Goal: Check status: Check status

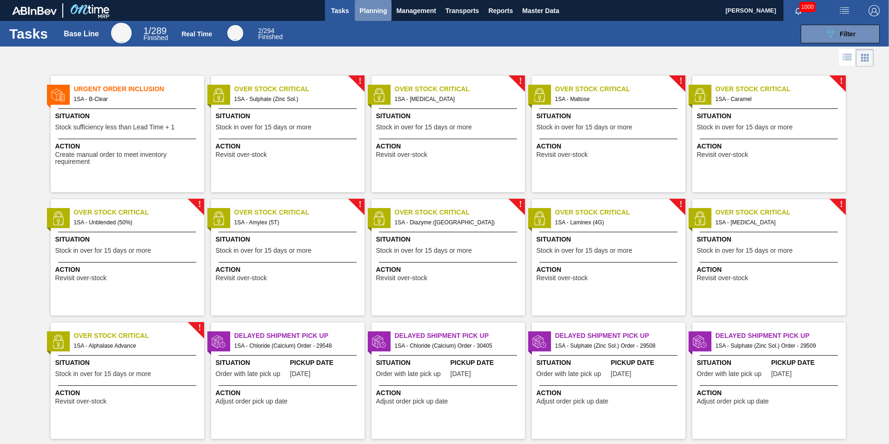
click at [370, 14] on span "Planning" at bounding box center [372, 10] width 27 height 11
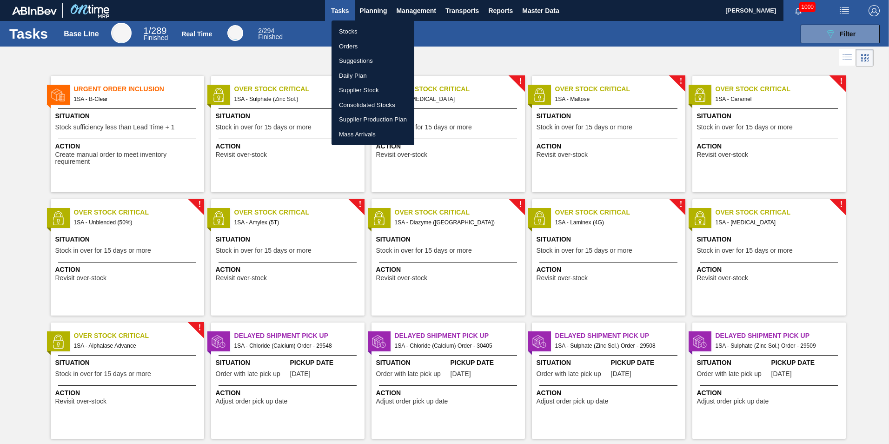
click at [356, 31] on li "Stocks" at bounding box center [372, 31] width 83 height 15
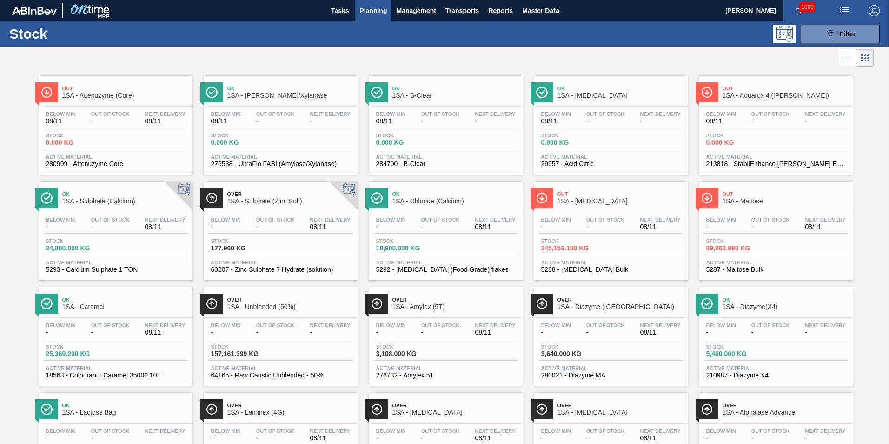
click at [423, 347] on span "Stock" at bounding box center [408, 347] width 65 height 6
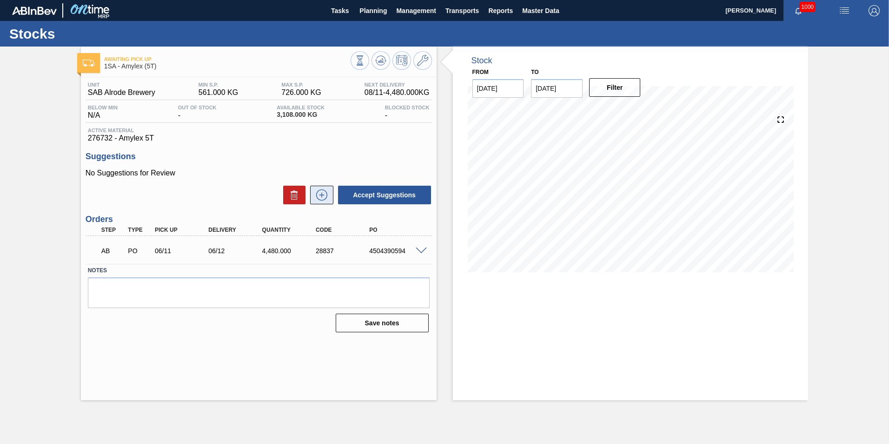
click at [320, 196] on icon at bounding box center [321, 194] width 15 height 11
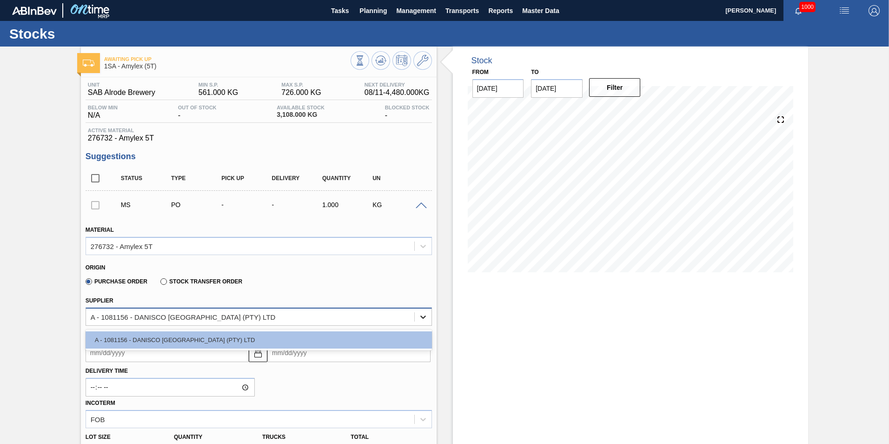
click at [418, 315] on icon at bounding box center [422, 316] width 9 height 9
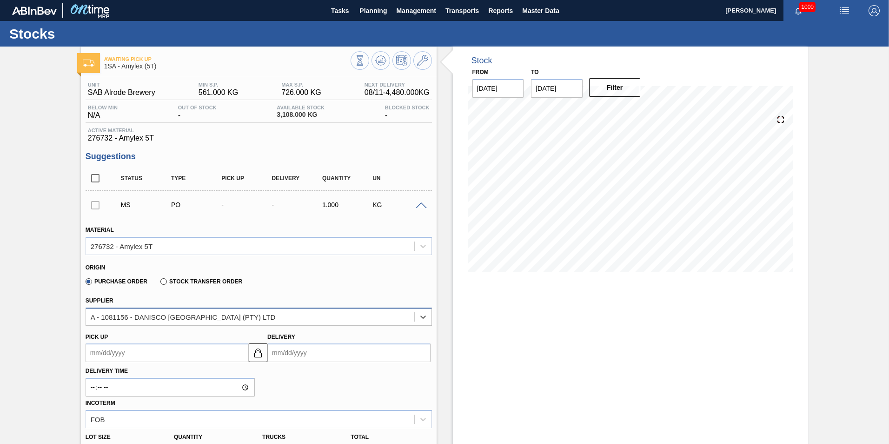
click at [384, 315] on div "A - 1081156 - DANISCO [GEOGRAPHIC_DATA] (PTY) LTD" at bounding box center [250, 316] width 328 height 13
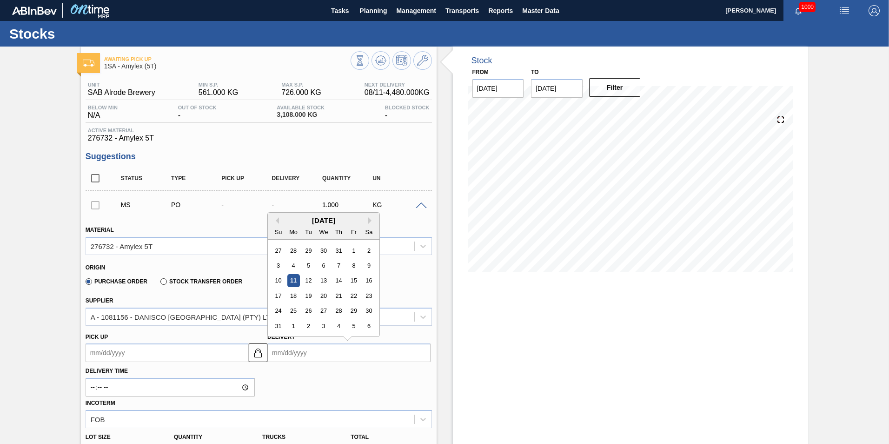
click at [314, 356] on input "Delivery" at bounding box center [348, 352] width 163 height 19
click at [325, 295] on div "20" at bounding box center [324, 295] width 13 height 13
type up "[DATE]"
type input "[DATE]"
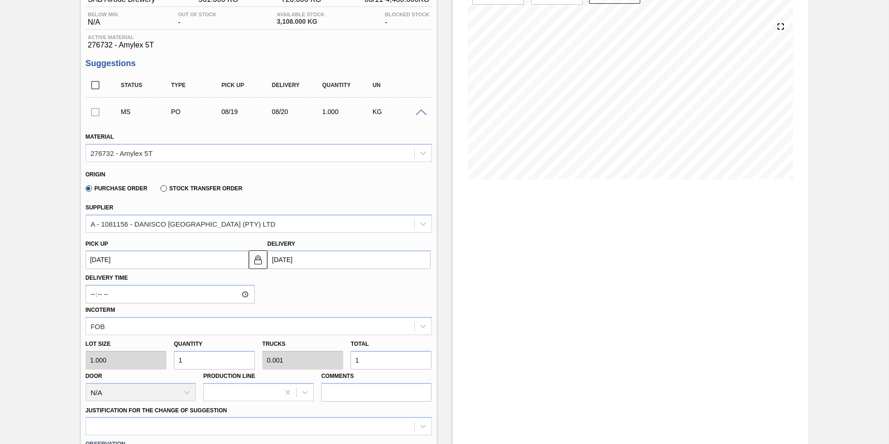
scroll to position [139, 0]
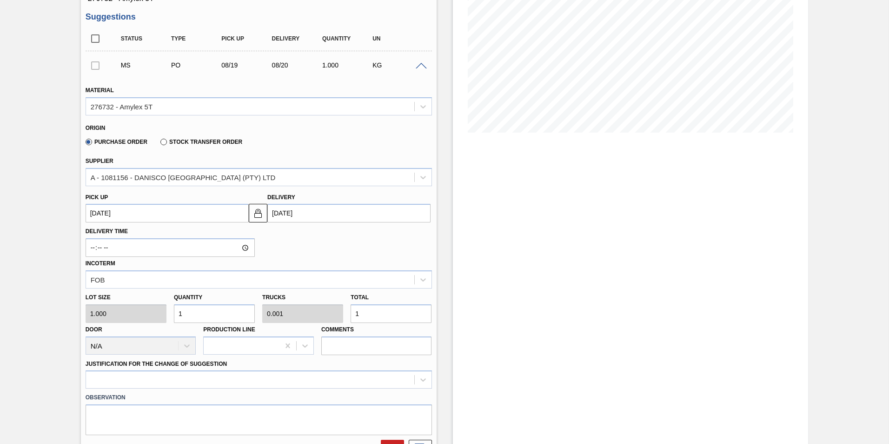
click at [364, 316] on input "1" at bounding box center [391, 313] width 81 height 19
type input "0"
type input "4"
type input "0.002"
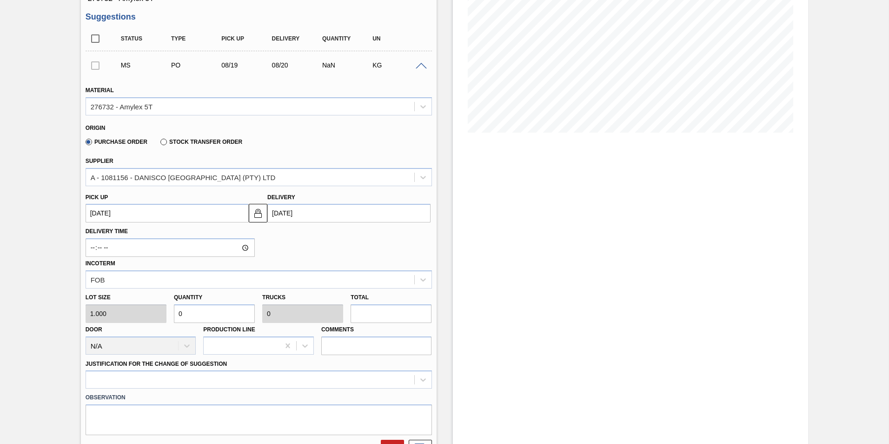
type input "4"
type input "44"
type input "0.025"
type input "44"
type input "448"
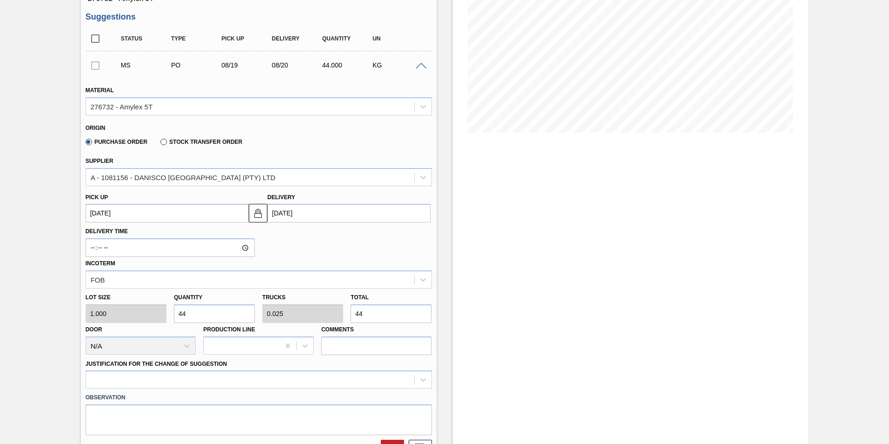
type input "0.25"
type input "448"
type input "4,480"
type input "2.5"
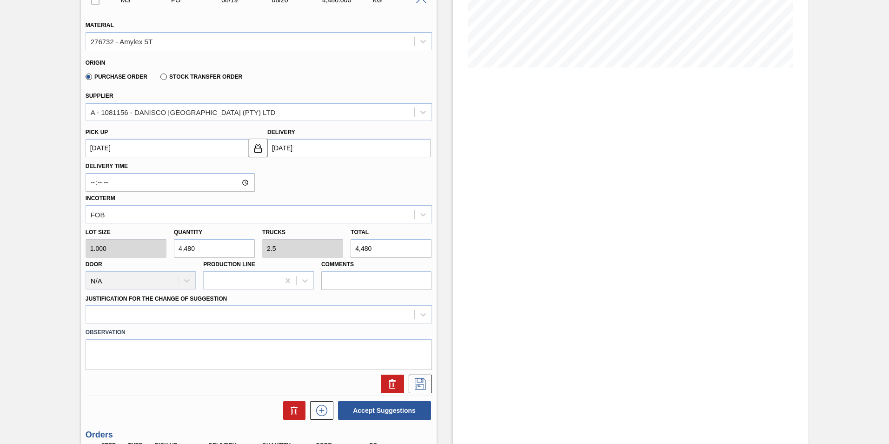
scroll to position [232, 0]
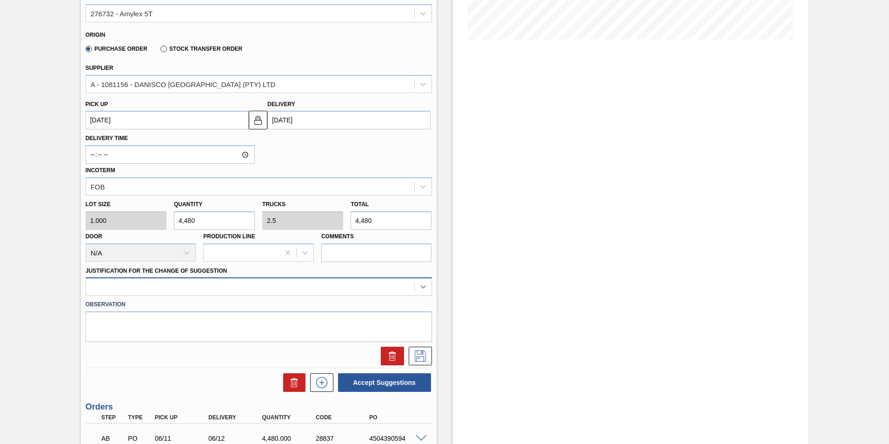
type input "4,480"
click at [423, 285] on icon at bounding box center [422, 286] width 9 height 9
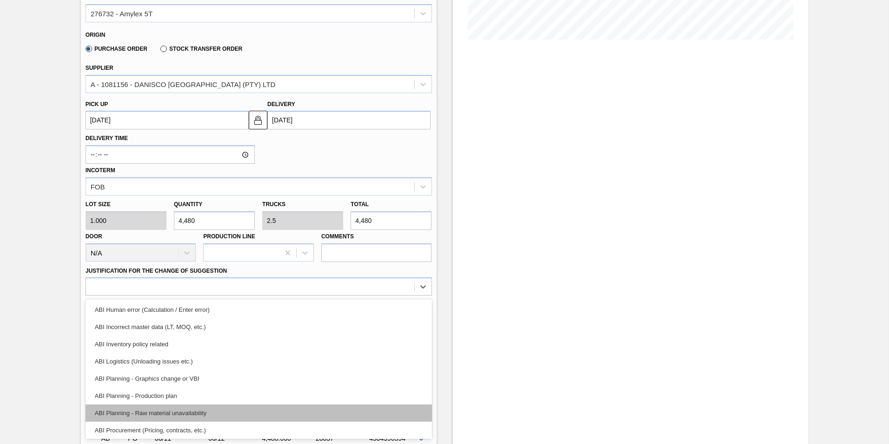
click at [182, 412] on div "ABI Planning - Raw material unavailability" at bounding box center [259, 412] width 346 height 17
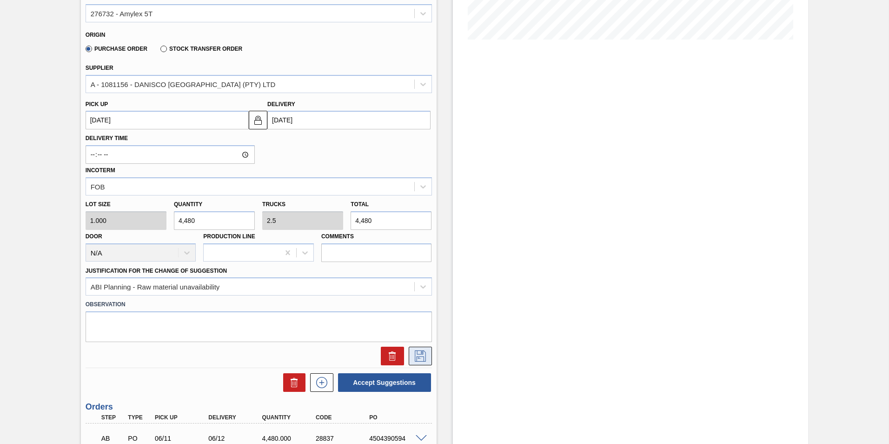
click at [417, 356] on icon at bounding box center [420, 355] width 15 height 11
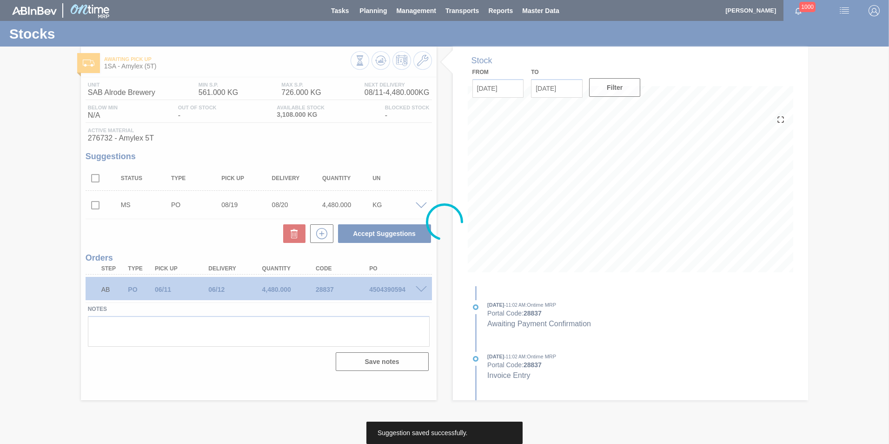
scroll to position [0, 0]
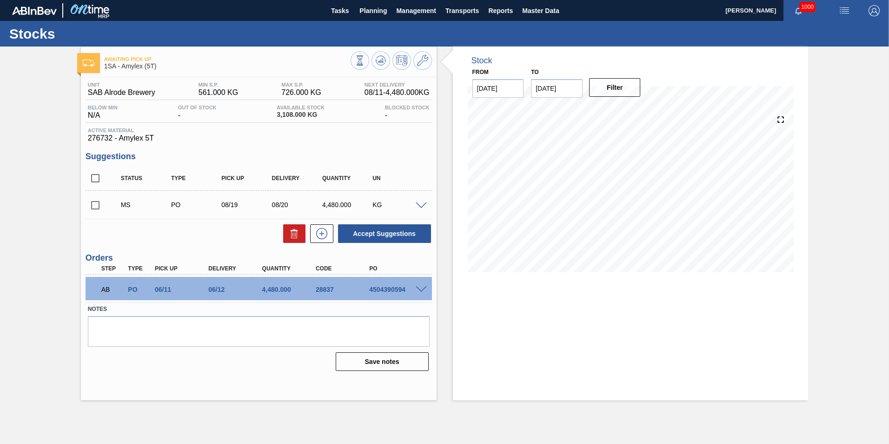
click at [95, 206] on input "checkbox" at bounding box center [96, 205] width 20 height 20
click at [382, 232] on button "Accept Suggestions" at bounding box center [384, 233] width 93 height 19
checkbox input "false"
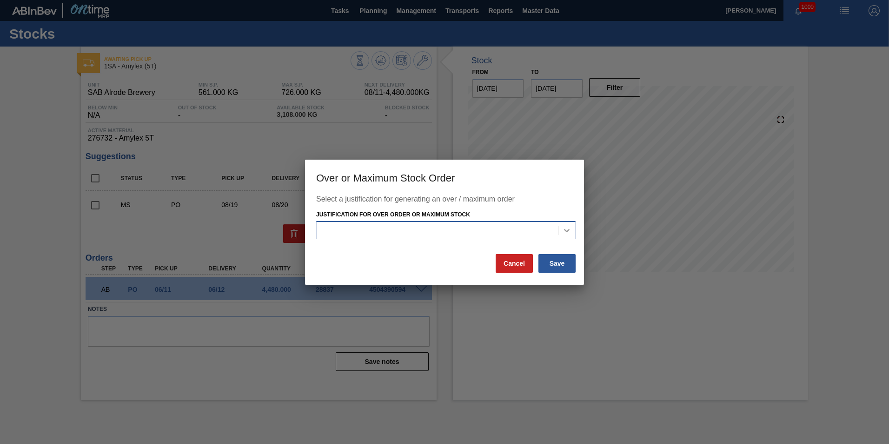
click at [568, 230] on icon at bounding box center [566, 229] width 9 height 9
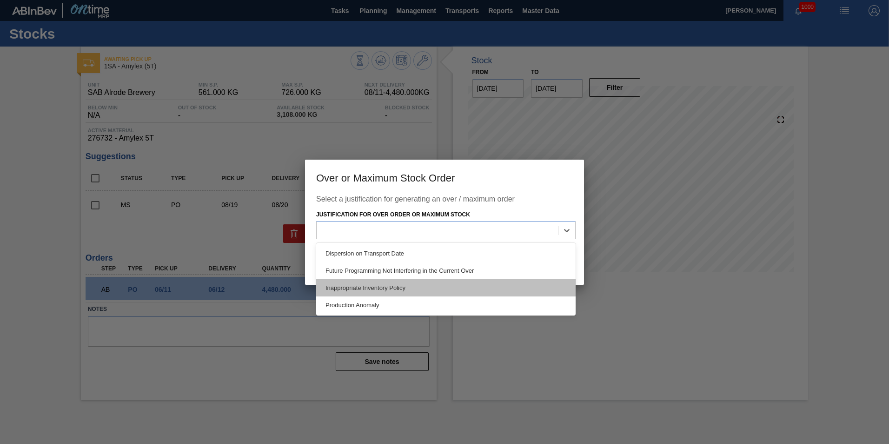
click at [410, 288] on div "Inappropriate Inventory Policy" at bounding box center [445, 287] width 259 height 17
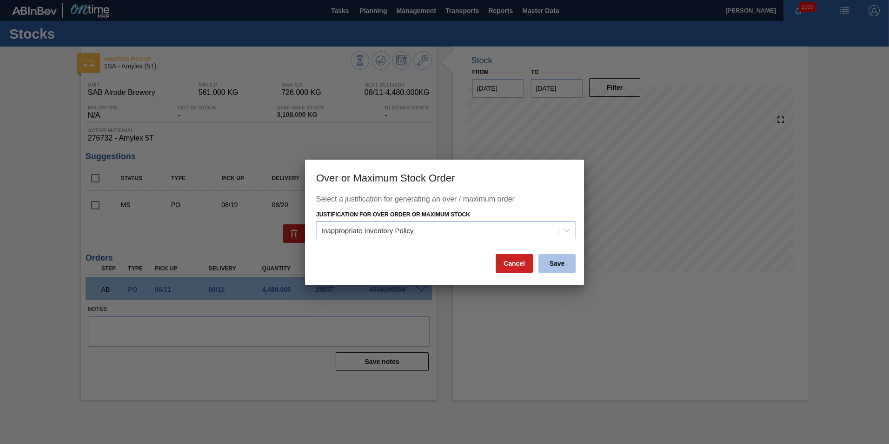
click at [556, 263] on button "Save" at bounding box center [556, 263] width 37 height 19
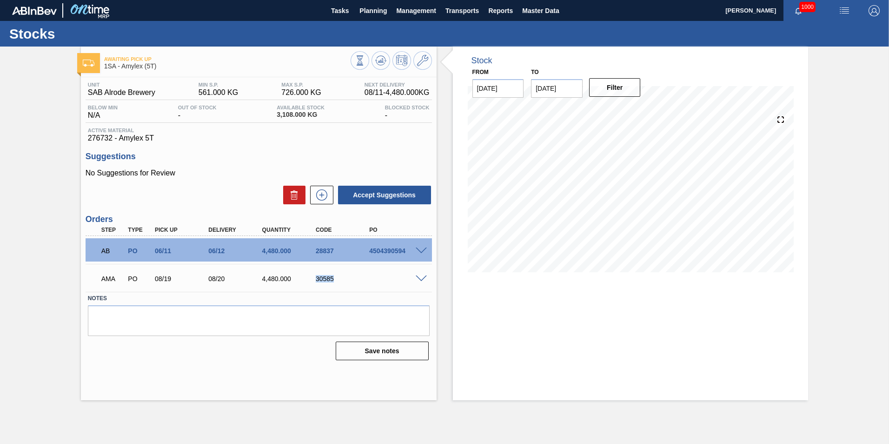
drag, startPoint x: 336, startPoint y: 280, endPoint x: 312, endPoint y: 279, distance: 23.7
click at [312, 279] on div "30585" at bounding box center [336, 278] width 53 height 7
copy div "30585"
click at [424, 279] on span at bounding box center [421, 278] width 11 height 7
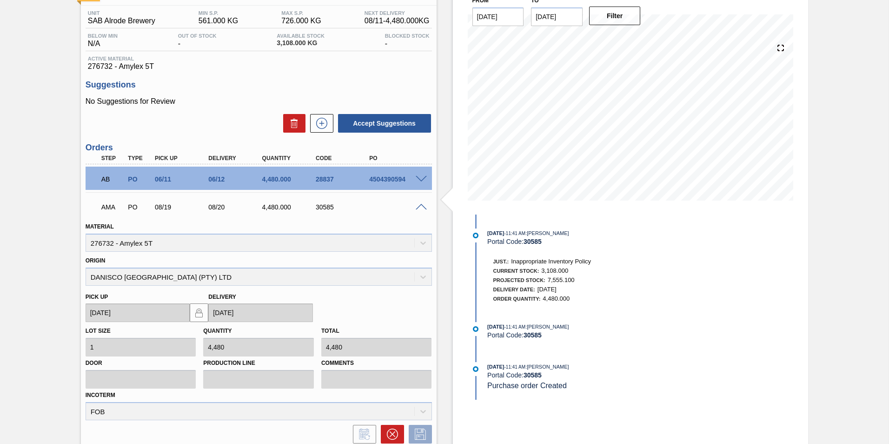
scroll to position [139, 0]
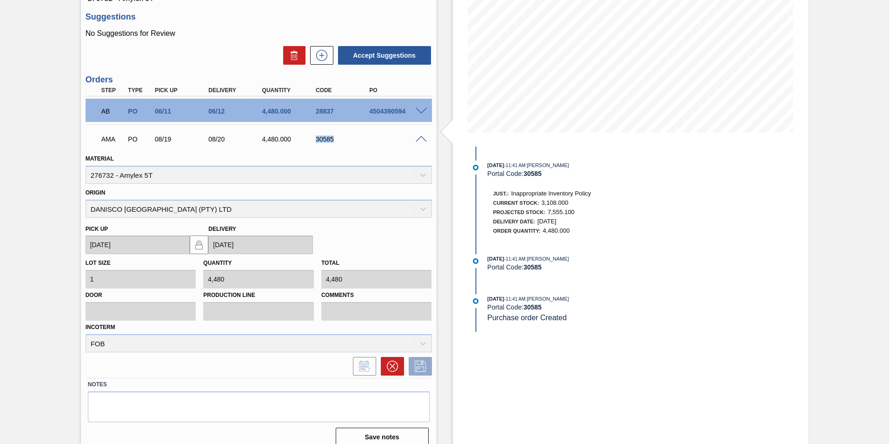
drag, startPoint x: 337, startPoint y: 136, endPoint x: 292, endPoint y: 136, distance: 45.1
click at [292, 136] on div "AMA PO 08/19 08/20 4,480.000 30585" at bounding box center [256, 138] width 322 height 19
copy div "30585"
